Goal: Task Accomplishment & Management: Complete application form

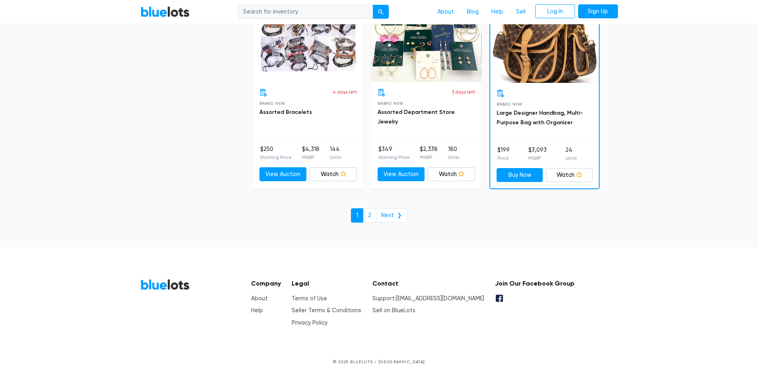
scroll to position [3442, 0]
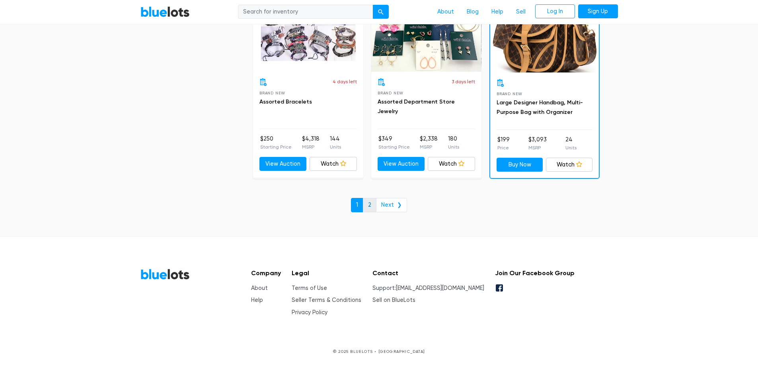
click at [369, 204] on link "2" at bounding box center [370, 205] width 14 height 14
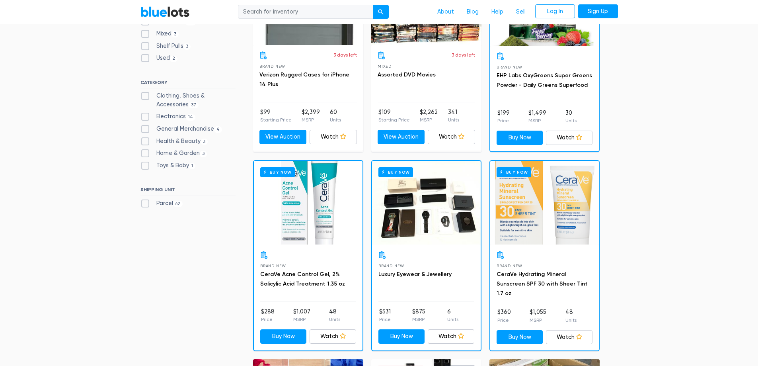
scroll to position [119, 0]
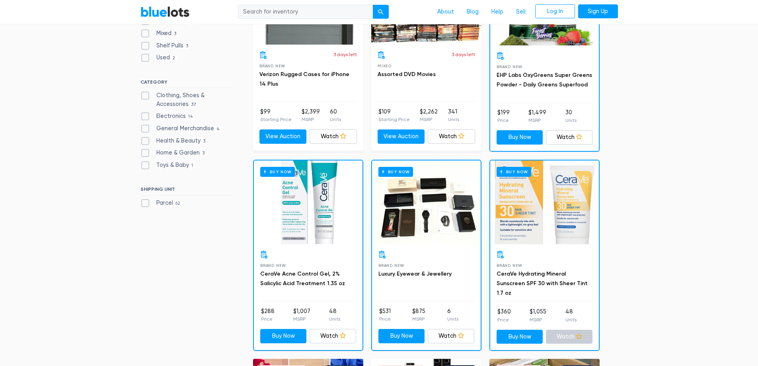
click at [564, 335] on link "Watch" at bounding box center [569, 337] width 47 height 14
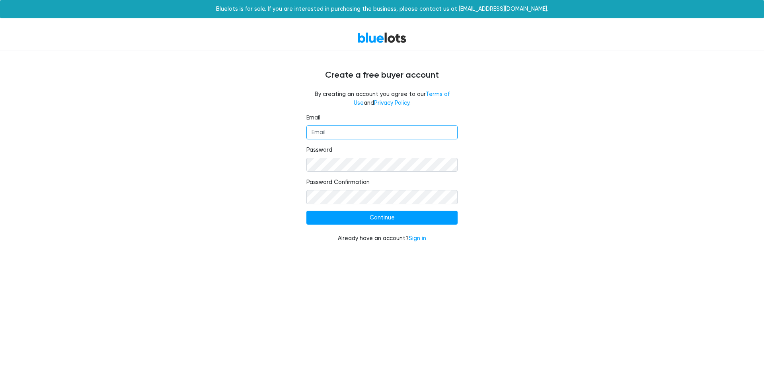
click at [328, 136] on input "Email" at bounding box center [382, 132] width 151 height 14
type input "[EMAIL_ADDRESS][DOMAIN_NAME]"
click at [283, 149] on div "Email thejs203@gmail.com Password Password Confirmation Continue Already have a…" at bounding box center [382, 182] width 490 height 139
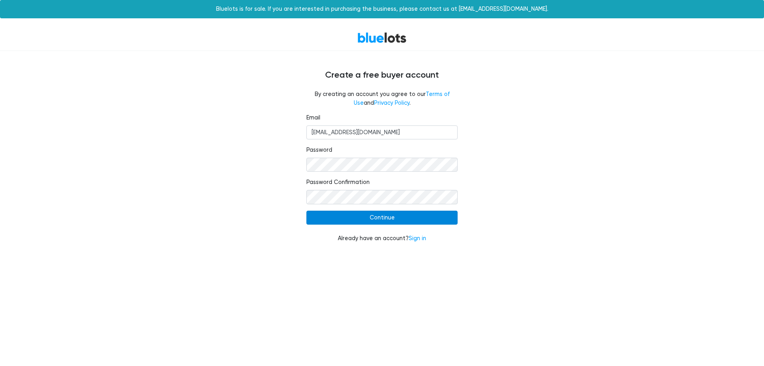
click at [382, 216] on input "Continue" at bounding box center [382, 218] width 151 height 14
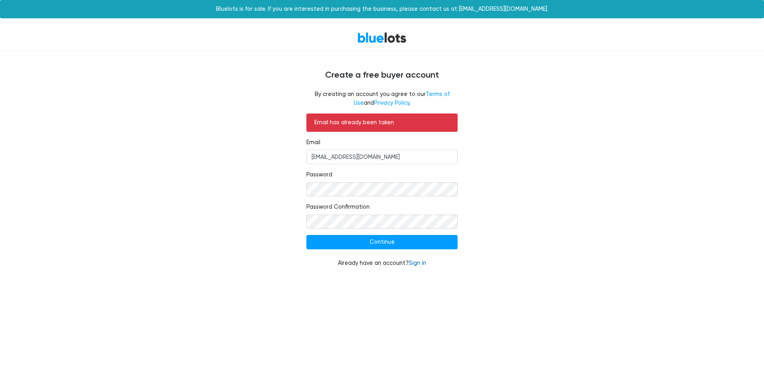
click at [415, 263] on link "Sign in" at bounding box center [418, 263] width 18 height 7
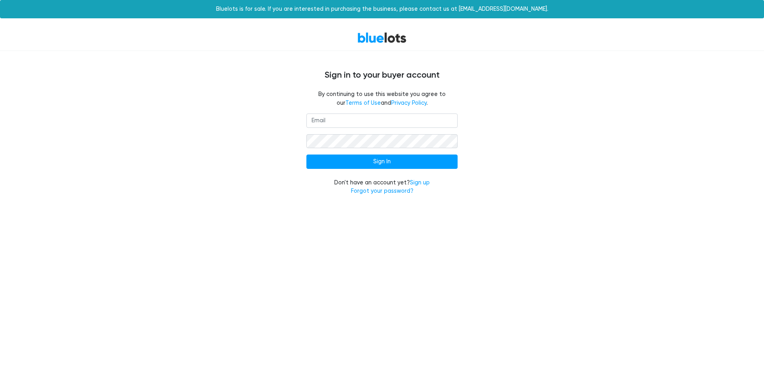
click at [323, 119] on input "email" at bounding box center [382, 120] width 151 height 14
type input "[EMAIL_ADDRESS][DOMAIN_NAME]"
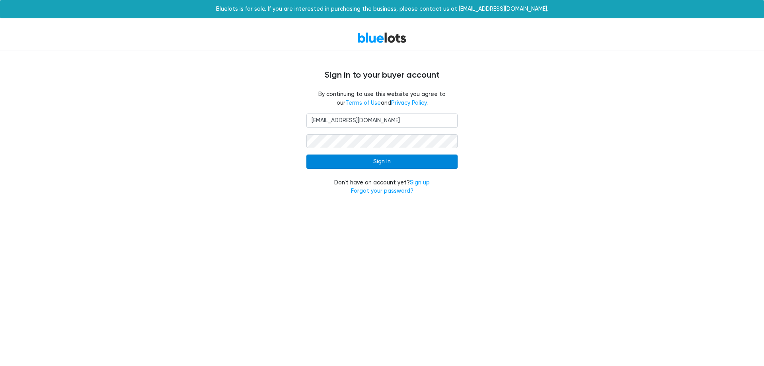
click at [373, 161] on input "Sign In" at bounding box center [382, 161] width 151 height 14
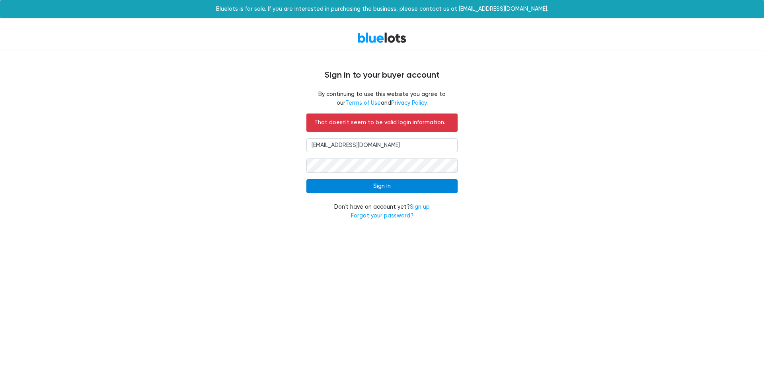
click at [377, 187] on input "Sign In" at bounding box center [382, 186] width 151 height 14
